Goal: Task Accomplishment & Management: Use online tool/utility

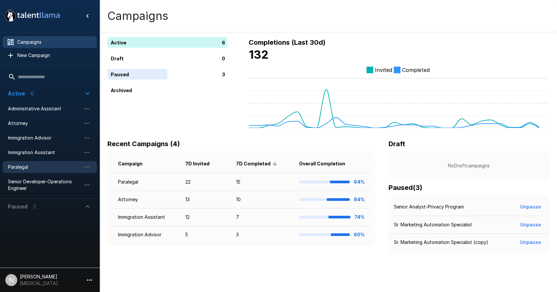
click at [19, 165] on span "Paralegal" at bounding box center [44, 167] width 73 height 7
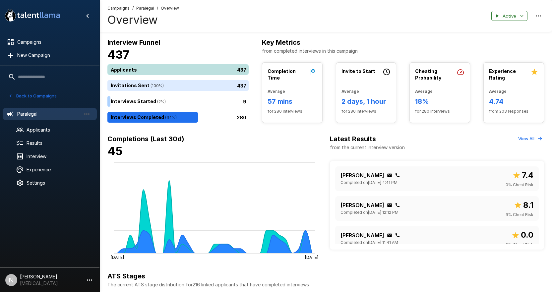
click at [140, 71] on div "437" at bounding box center [179, 69] width 144 height 11
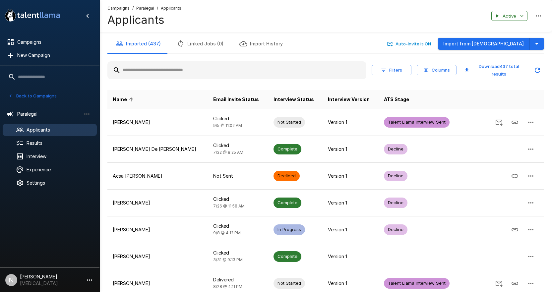
click at [165, 73] on input "text" at bounding box center [236, 70] width 259 height 12
type input "*"
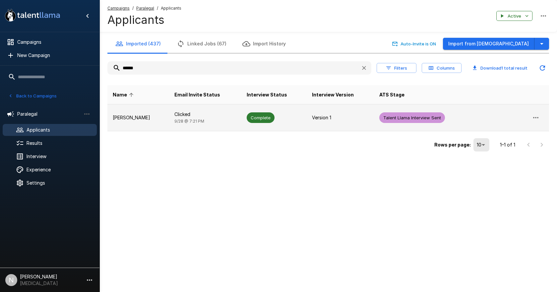
type input "******"
click at [141, 118] on p "[PERSON_NAME]" at bounding box center [138, 117] width 51 height 7
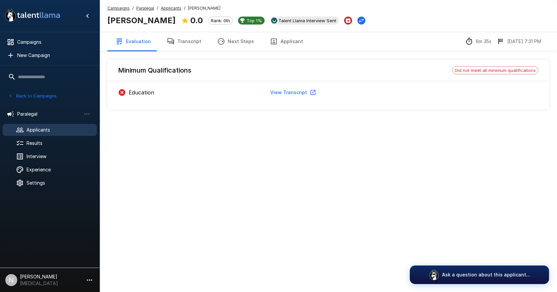
click at [295, 91] on button "View Transcript" at bounding box center [292, 92] width 50 height 12
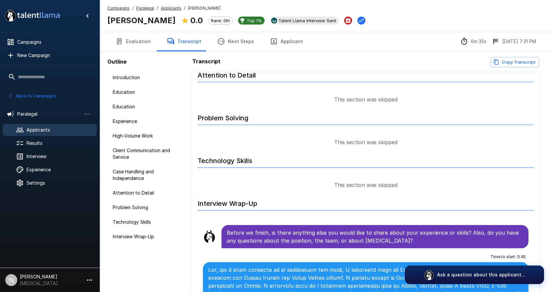
scroll to position [725, 0]
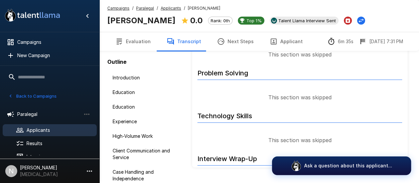
scroll to position [796, 0]
